Goal: Task Accomplishment & Management: Manage account settings

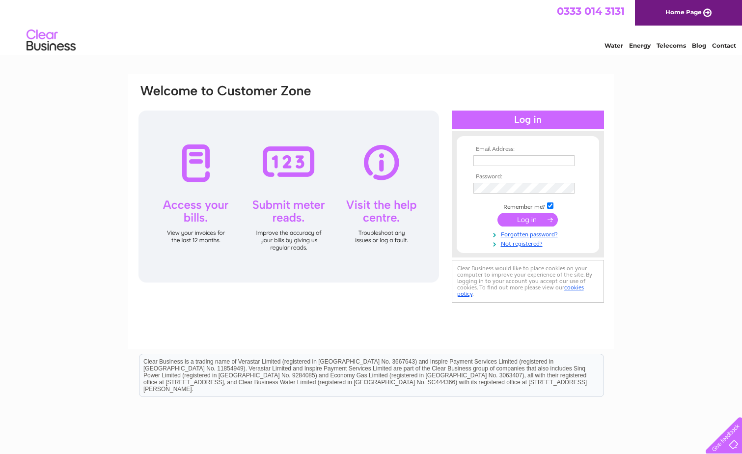
type input "laura.greig@questcorporate.com"
click at [521, 219] on input "submit" at bounding box center [527, 220] width 60 height 14
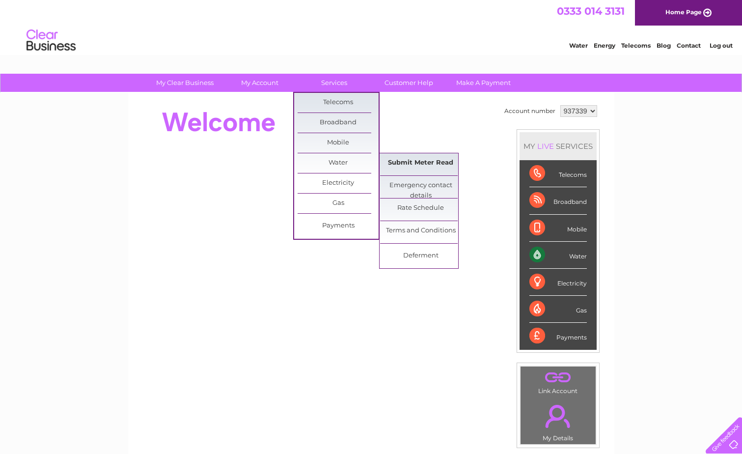
click at [430, 163] on link "Submit Meter Read" at bounding box center [420, 163] width 81 height 20
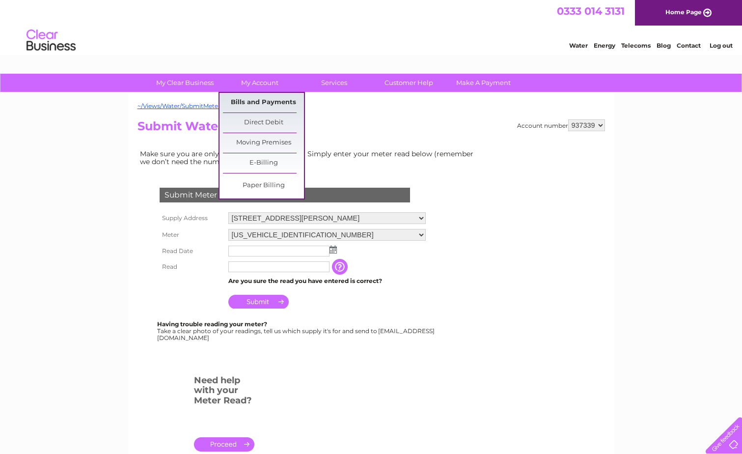
click at [269, 99] on link "Bills and Payments" at bounding box center [263, 103] width 81 height 20
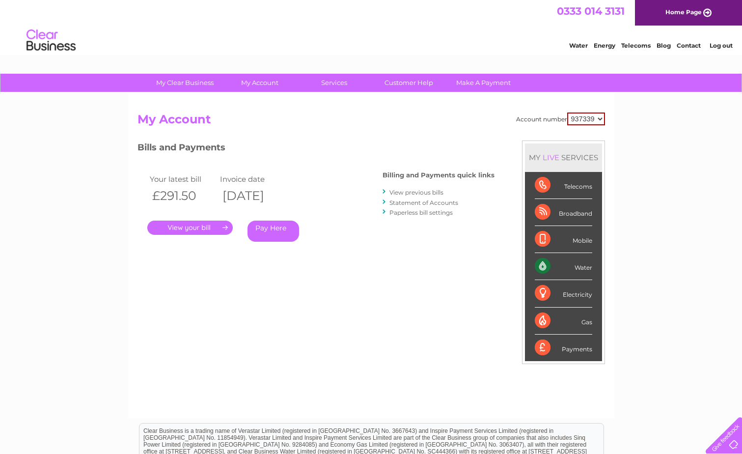
click at [184, 226] on link "." at bounding box center [189, 227] width 85 height 14
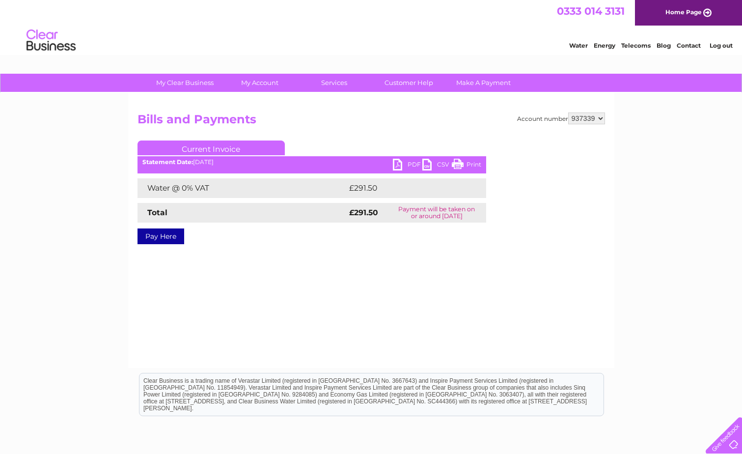
click at [401, 163] on link "PDF" at bounding box center [407, 166] width 29 height 14
